Goal: Transaction & Acquisition: Purchase product/service

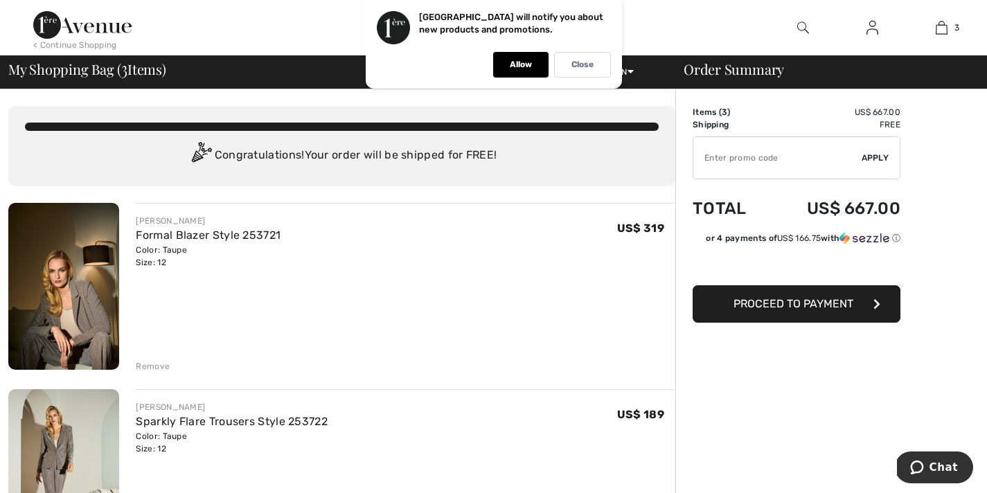
click at [116, 26] on img at bounding box center [82, 25] width 98 height 28
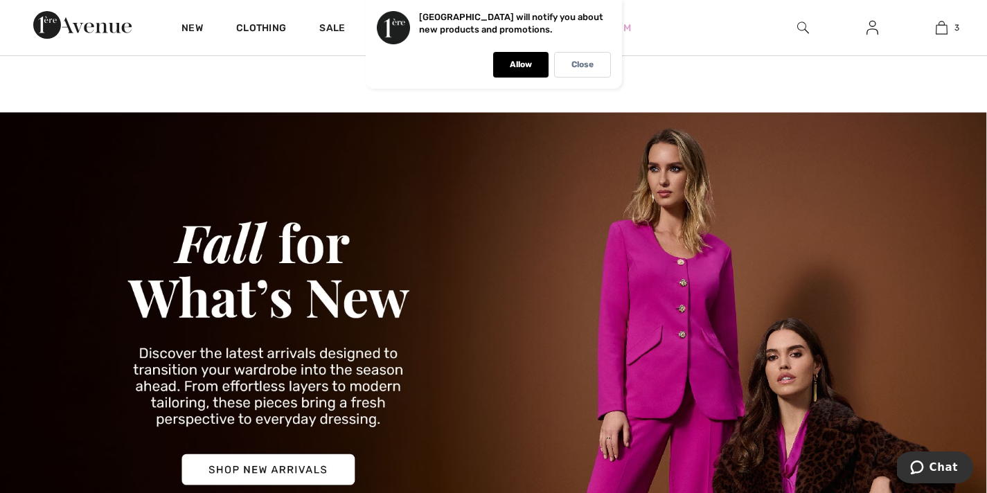
scroll to position [571, 0]
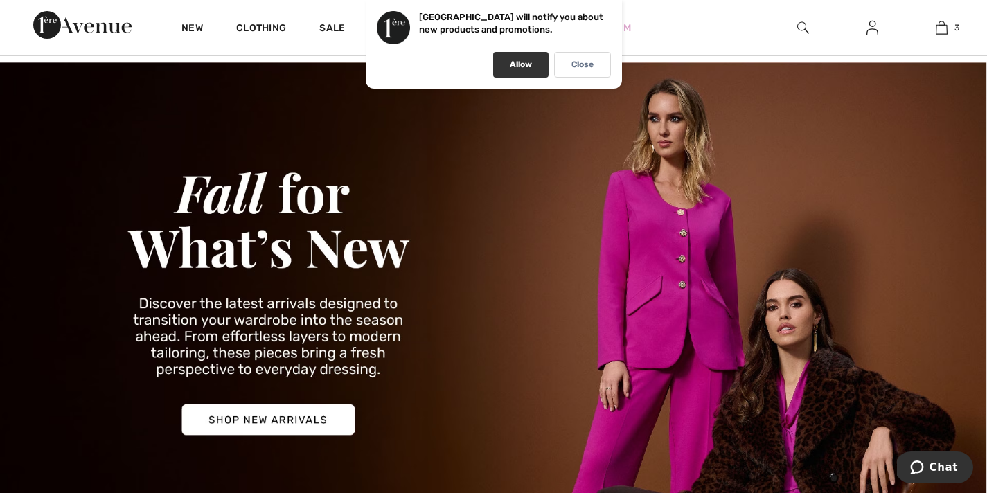
click at [515, 65] on p "Allow" at bounding box center [521, 65] width 22 height 10
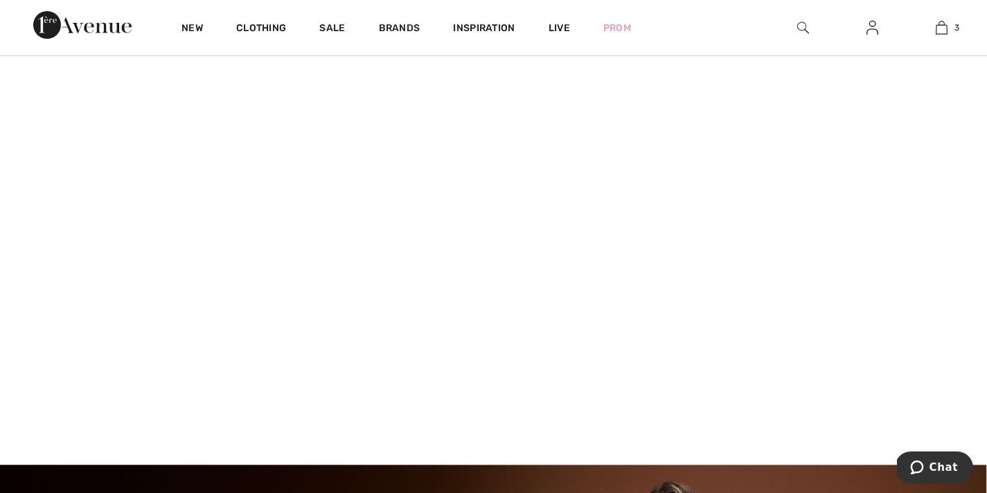
scroll to position [0, 0]
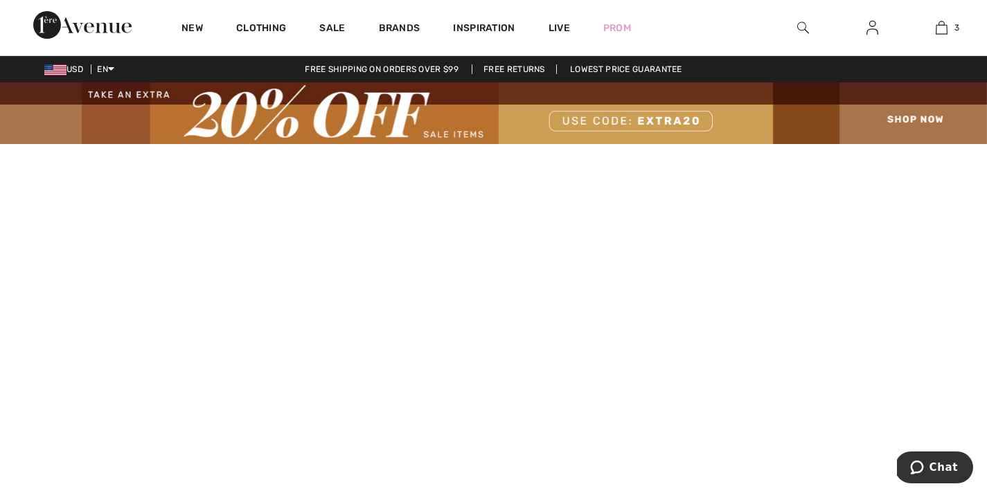
click at [467, 134] on img at bounding box center [493, 113] width 987 height 62
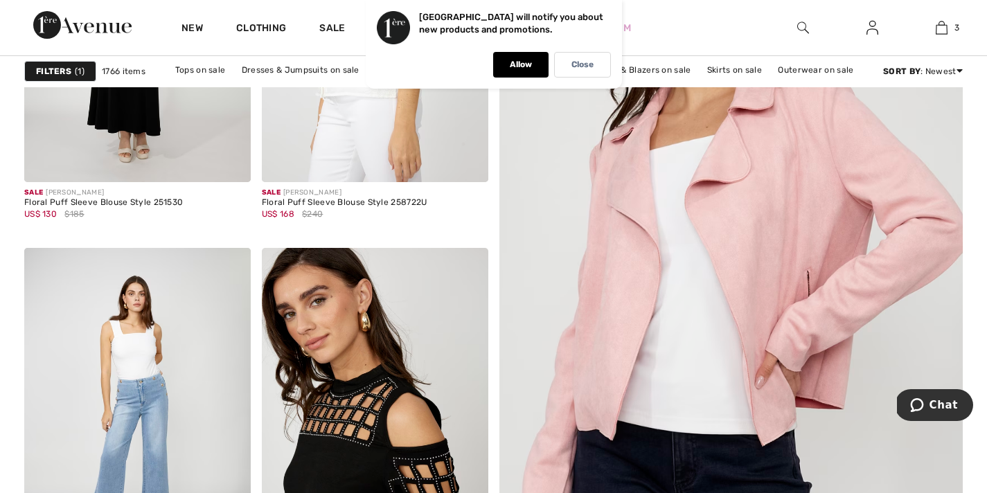
scroll to position [355, 0]
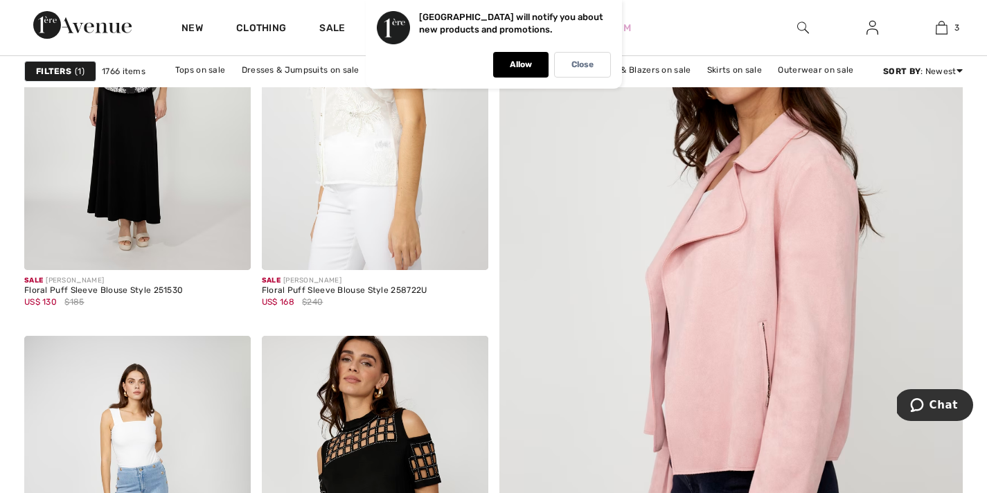
click at [733, 297] on img at bounding box center [731, 348] width 556 height 835
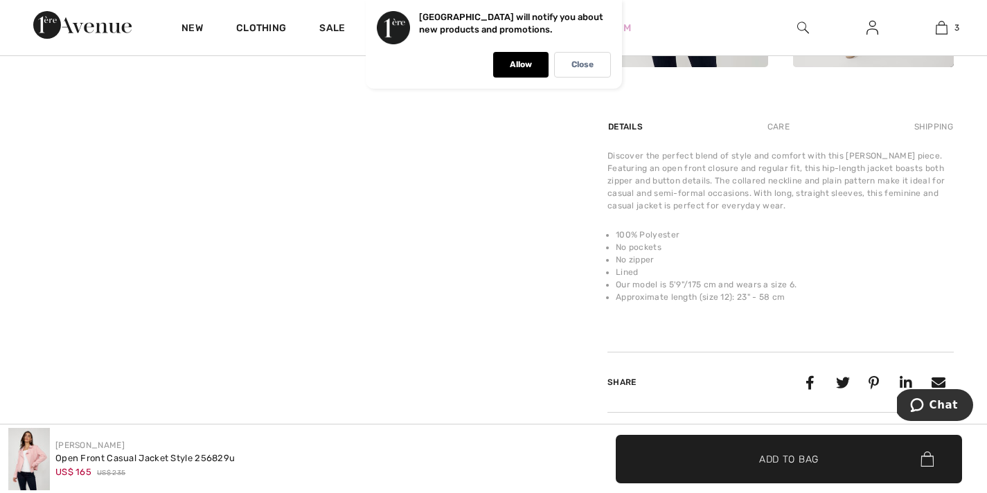
scroll to position [872, 0]
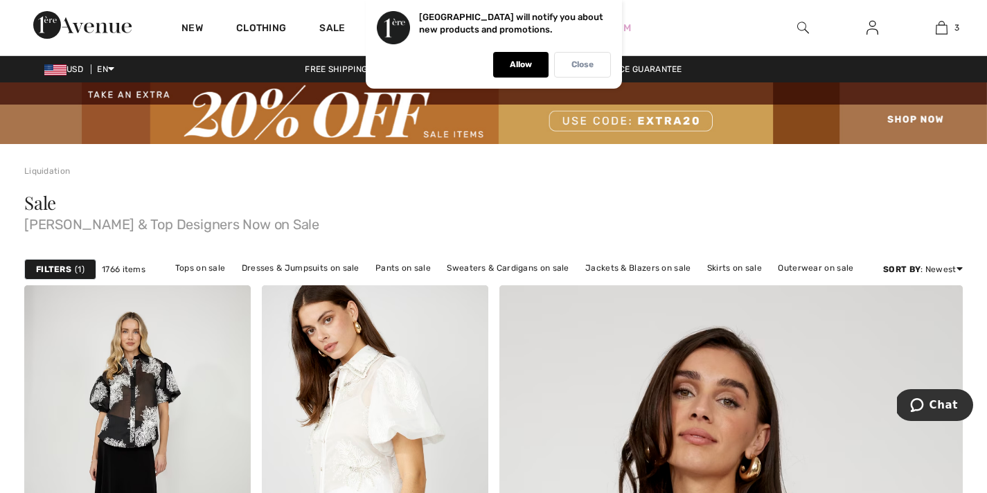
click at [577, 65] on p "Close" at bounding box center [582, 65] width 22 height 10
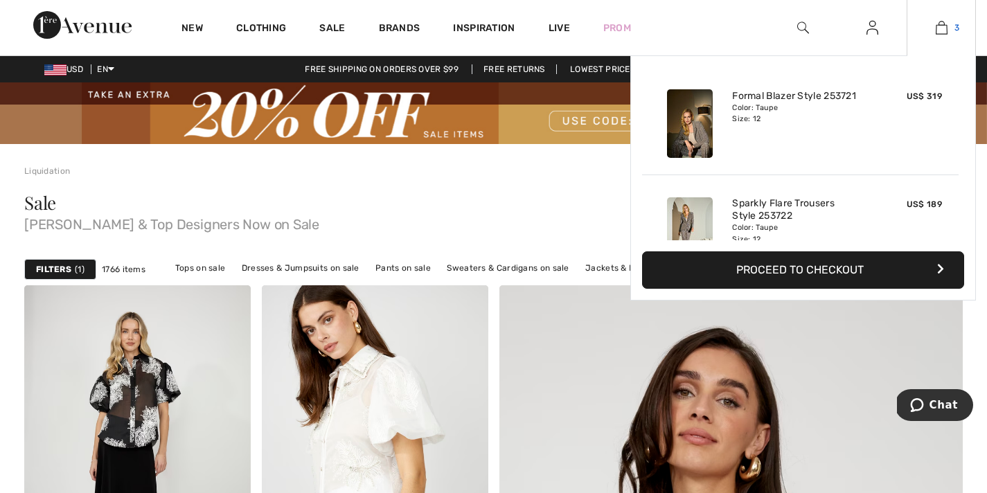
click at [945, 24] on link "3" at bounding box center [941, 27] width 68 height 17
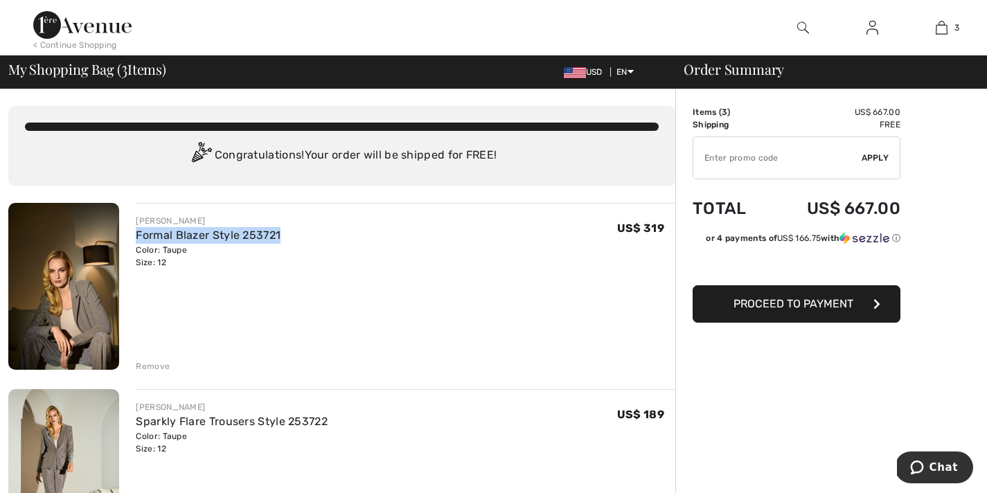
drag, startPoint x: 140, startPoint y: 276, endPoint x: 310, endPoint y: 274, distance: 169.7
click at [310, 274] on div "JOSEPH RIBKOFF Formal Blazer Style 253721 Color: Taupe Size: 12 Final Sale US$ …" at bounding box center [397, 288] width 556 height 170
drag, startPoint x: 306, startPoint y: 274, endPoint x: 141, endPoint y: 260, distance: 165.4
click at [141, 260] on div "JOSEPH RIBKOFF Formal Blazer Style 253721 Color: Taupe Size: 12 Final Sale US$ …" at bounding box center [397, 288] width 556 height 170
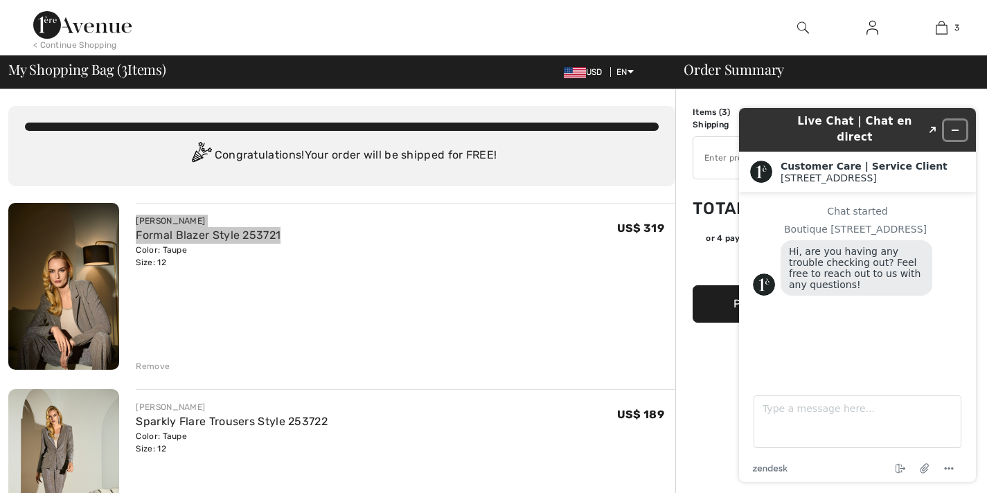
click at [953, 130] on icon "Minimize widget" at bounding box center [955, 130] width 6 height 0
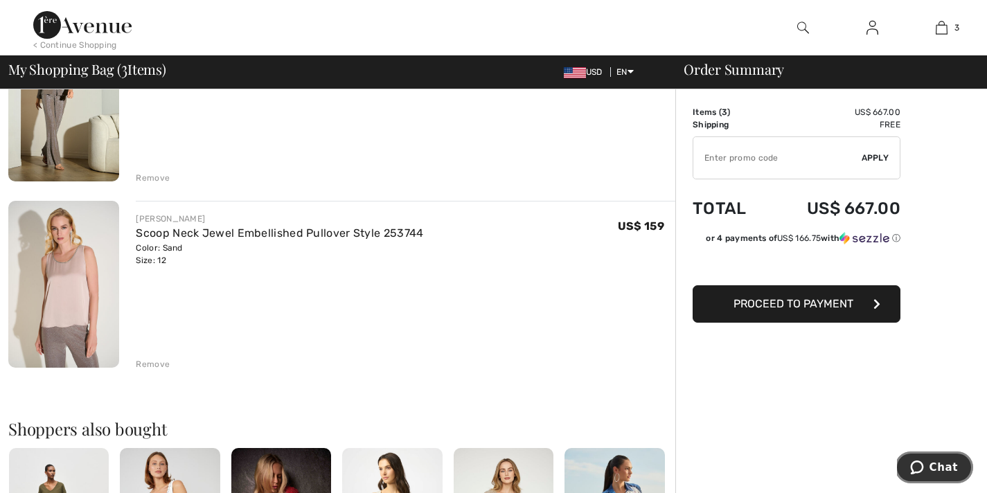
scroll to position [423, 0]
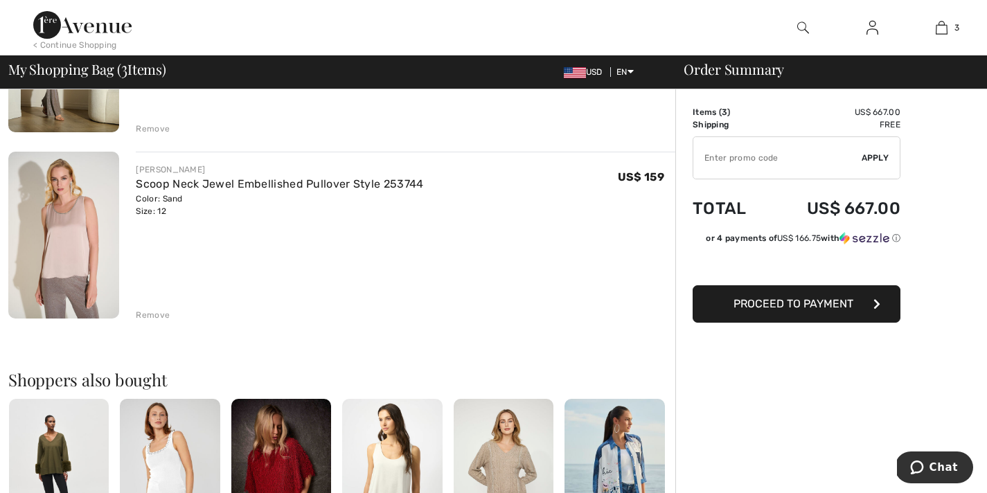
click at [72, 294] on img at bounding box center [63, 235] width 111 height 167
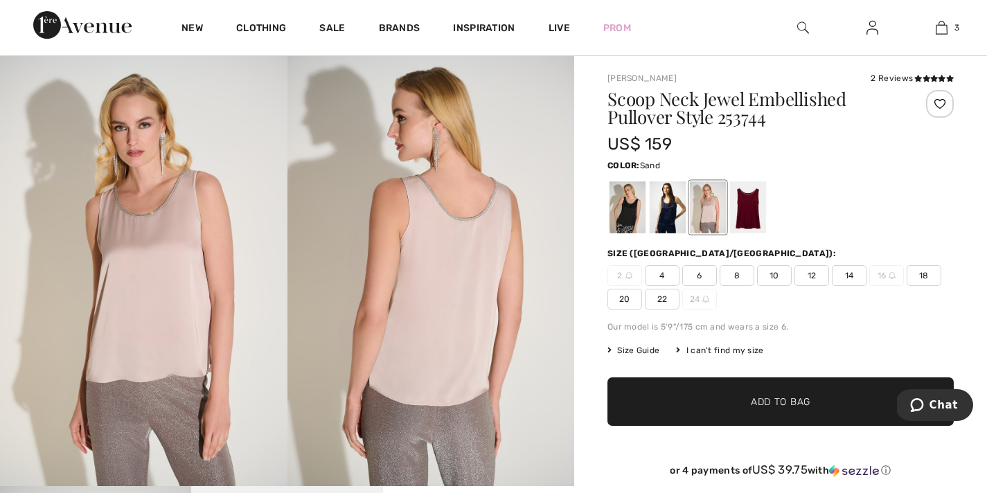
scroll to position [97, 0]
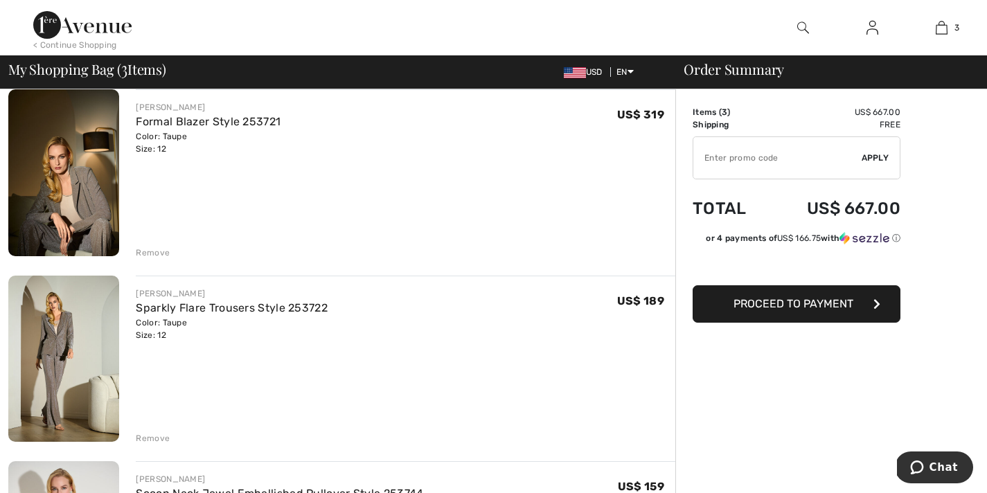
scroll to position [115, 0]
